Goal: Information Seeking & Learning: Learn about a topic

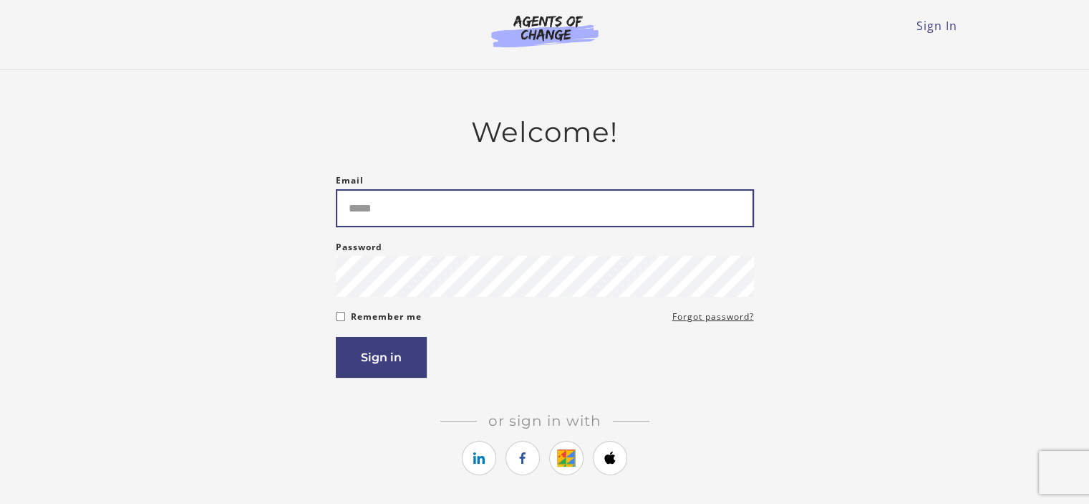
click at [486, 223] on input "Email" at bounding box center [545, 208] width 418 height 38
type input "**********"
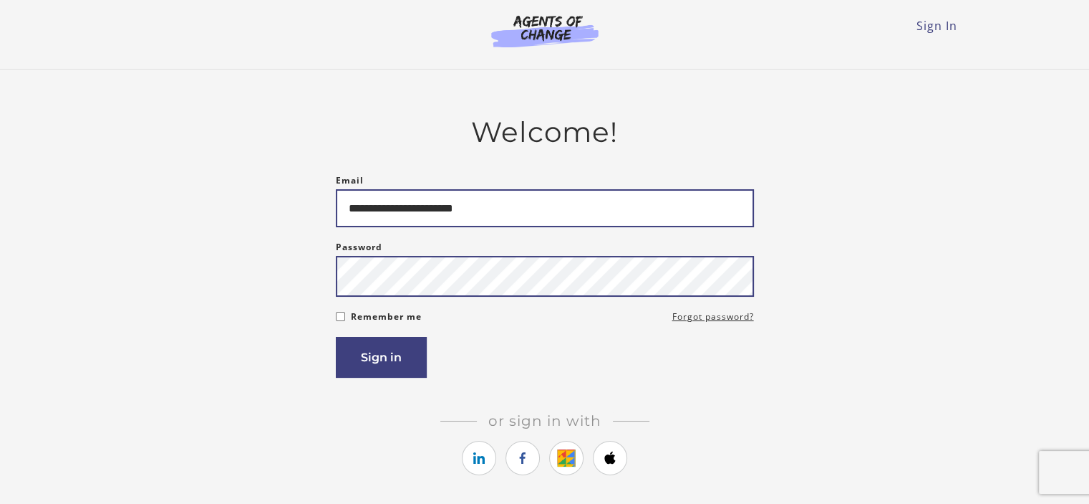
click at [336, 337] on button "Sign in" at bounding box center [381, 357] width 91 height 41
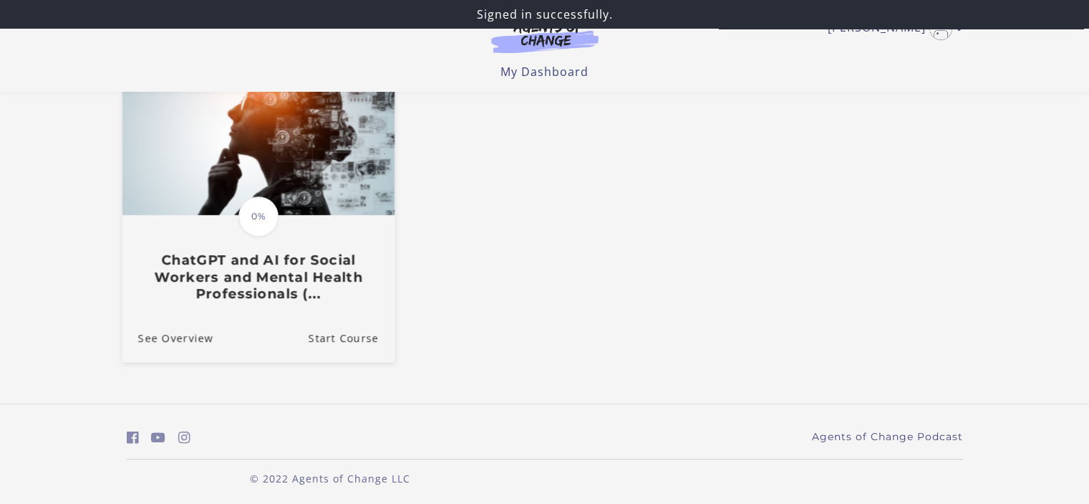
scroll to position [155, 0]
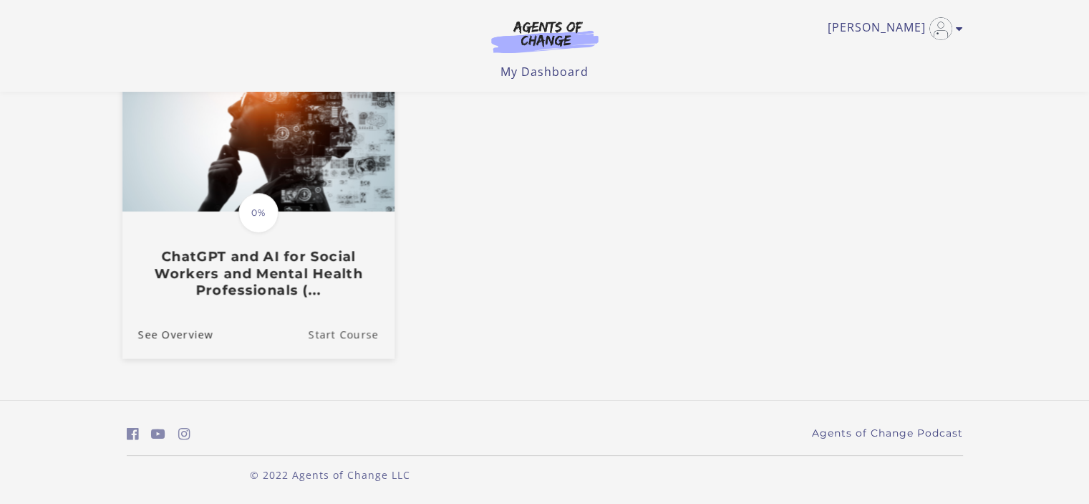
click at [341, 339] on link "Start Course" at bounding box center [351, 334] width 86 height 48
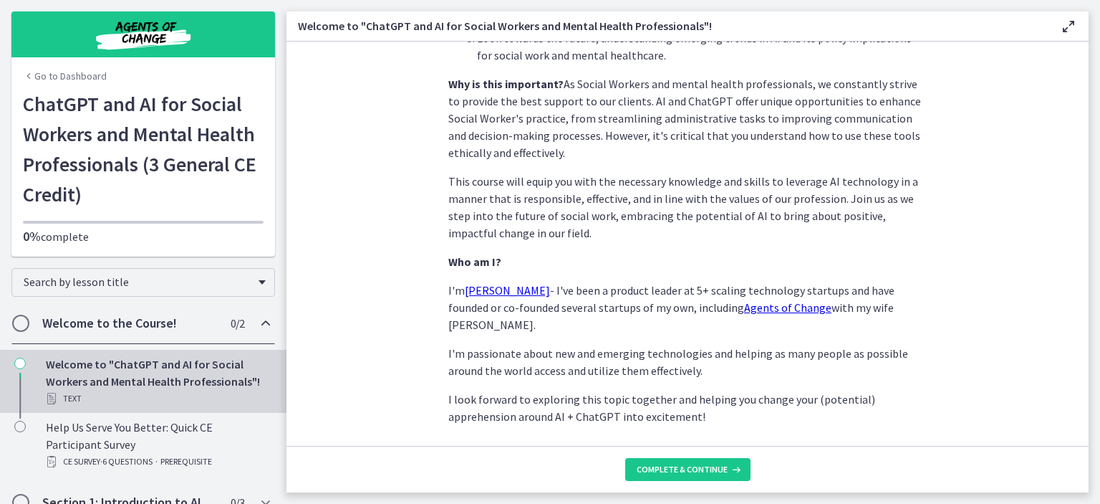
scroll to position [690, 0]
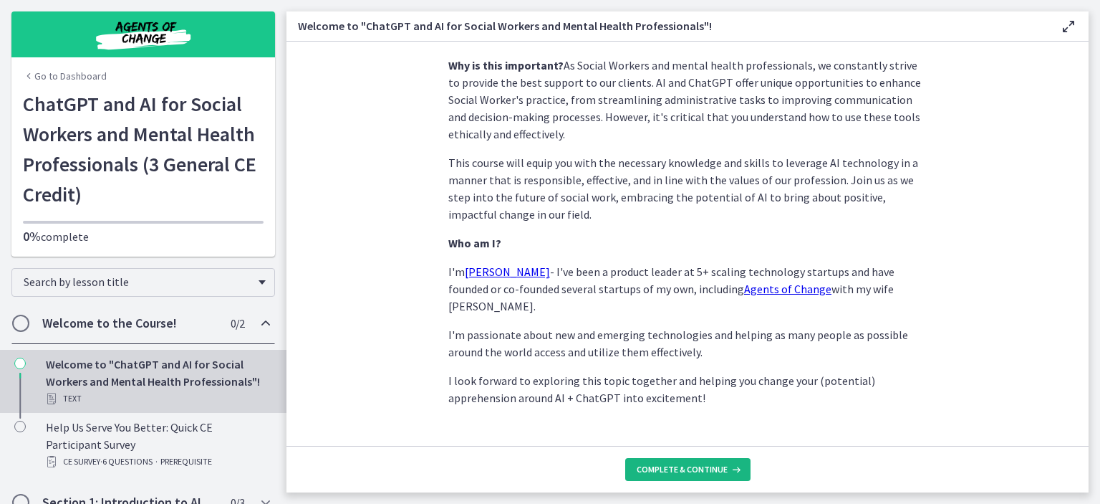
click at [701, 470] on span "Complete & continue" at bounding box center [682, 468] width 91 height 11
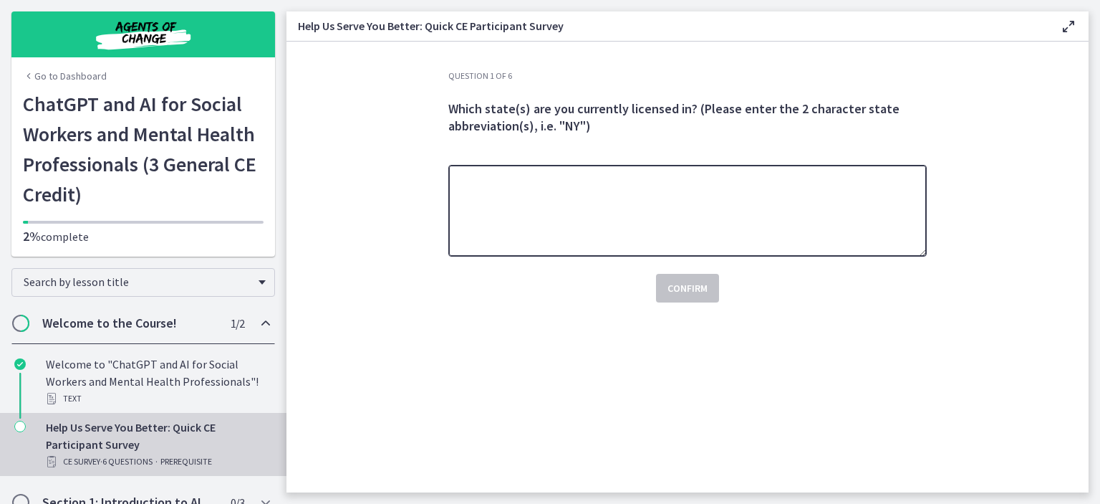
click at [559, 203] on textarea at bounding box center [687, 211] width 478 height 92
type textarea "**"
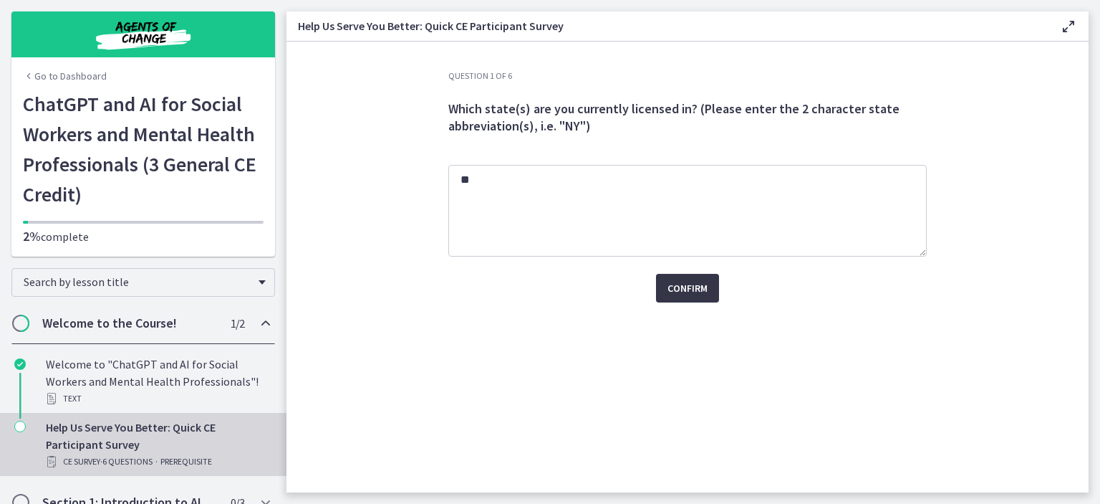
click at [699, 289] on span "Confirm" at bounding box center [688, 287] width 40 height 17
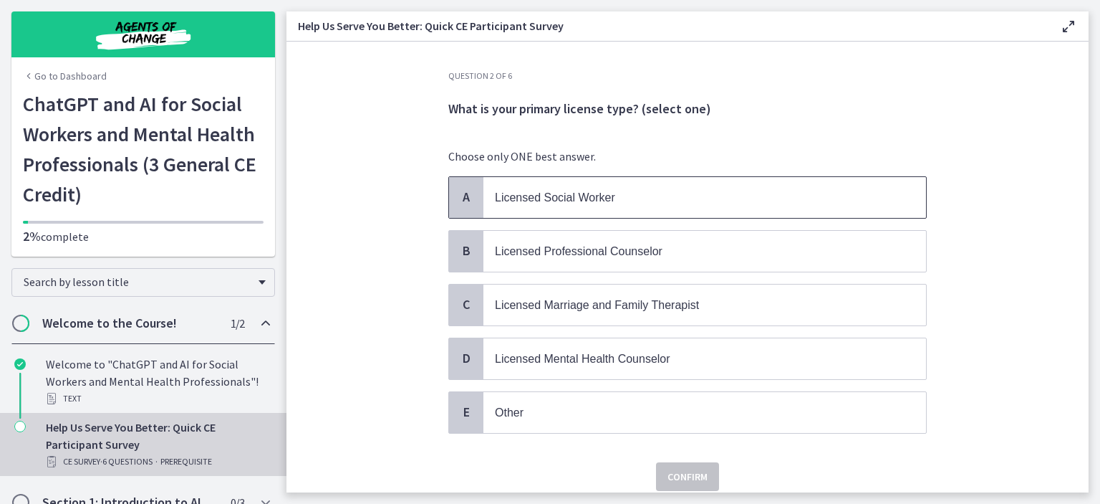
click at [672, 200] on p "Licensed Social Worker" at bounding box center [690, 197] width 391 height 18
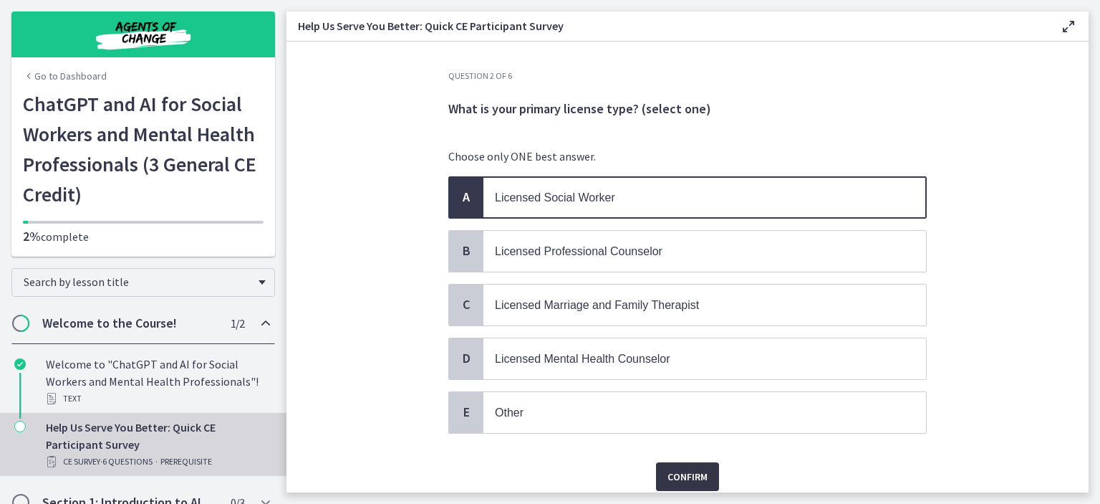
click at [678, 476] on span "Confirm" at bounding box center [688, 476] width 40 height 17
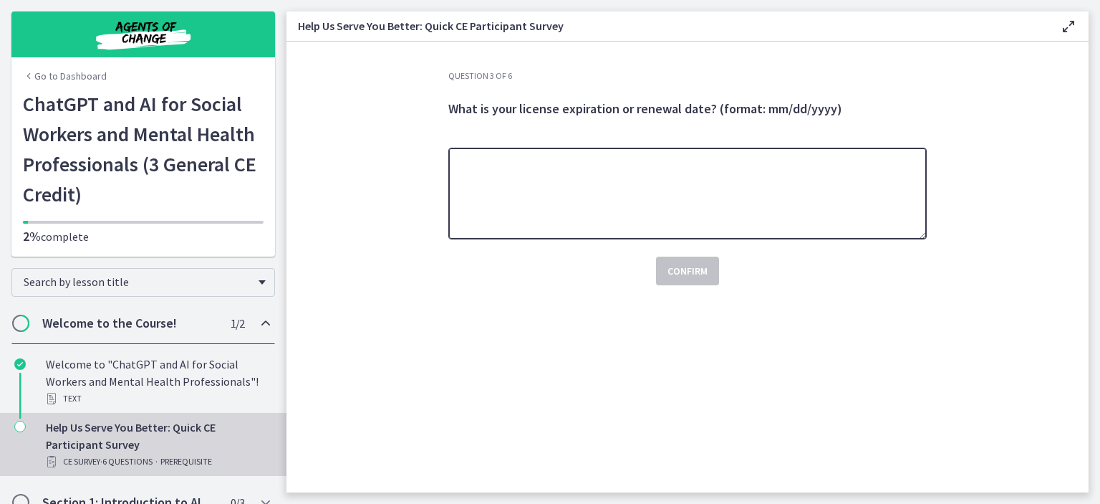
click at [564, 163] on textarea at bounding box center [687, 194] width 478 height 92
type textarea "**********"
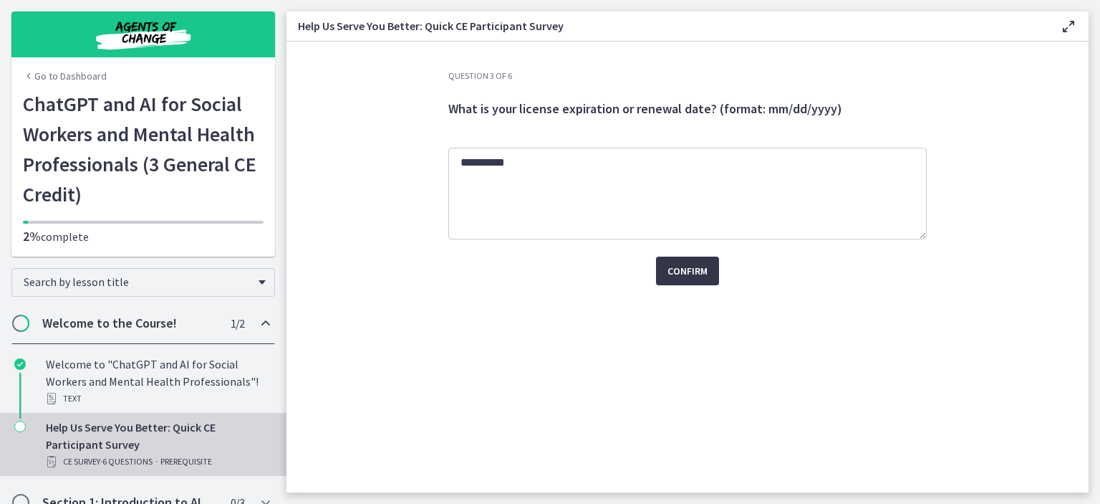
click at [691, 276] on span "Confirm" at bounding box center [688, 270] width 40 height 17
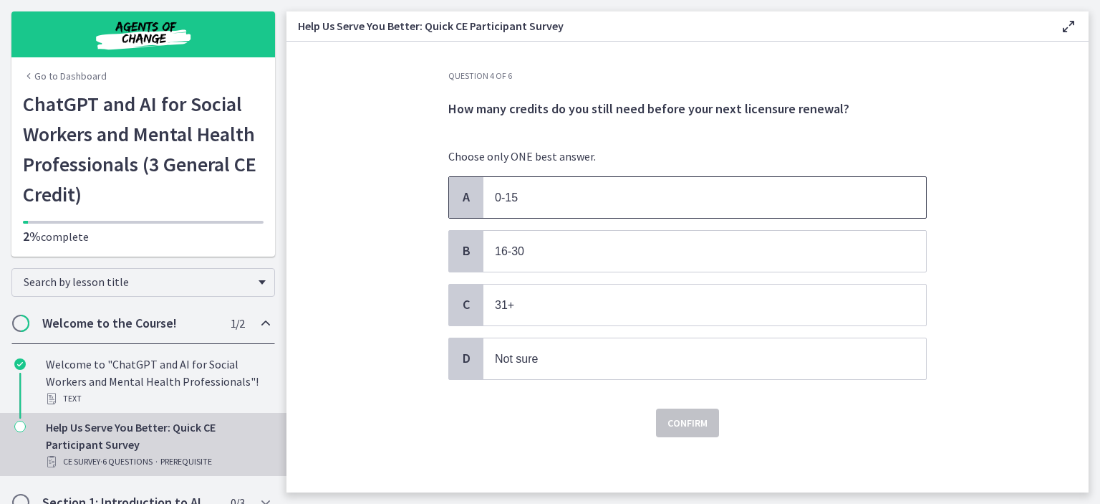
click at [562, 203] on p "0-15" at bounding box center [690, 197] width 391 height 18
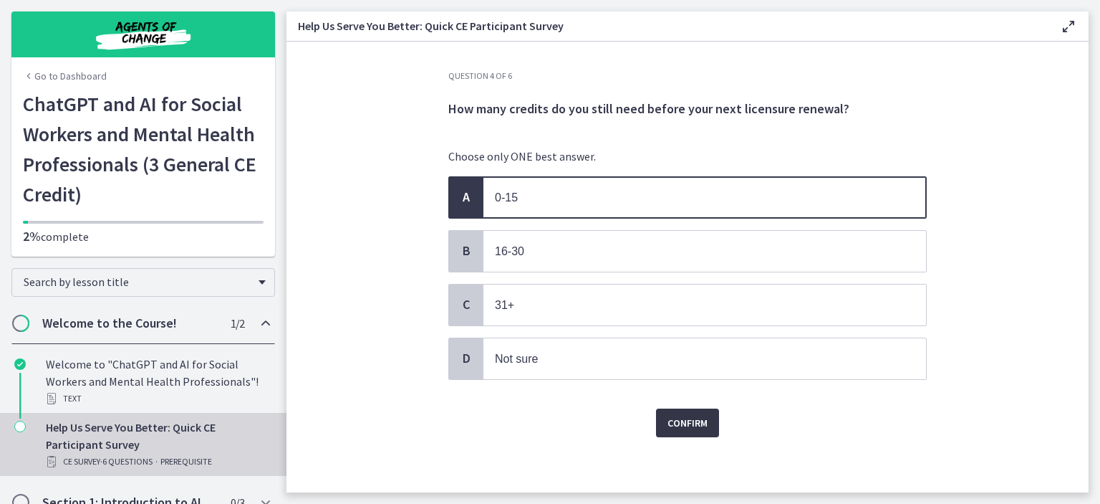
click at [679, 420] on span "Confirm" at bounding box center [688, 422] width 40 height 17
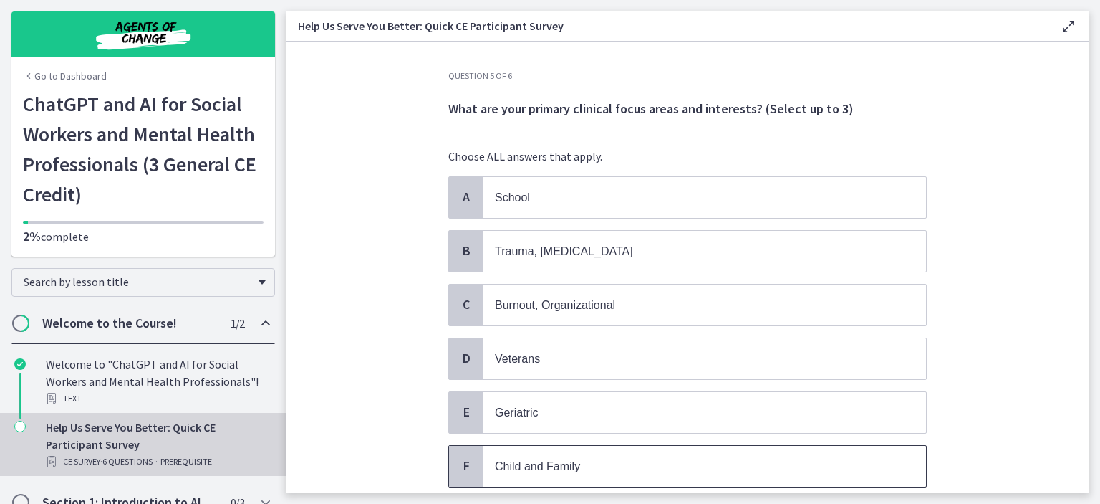
click at [610, 458] on p "Child and Family" at bounding box center [690, 466] width 391 height 18
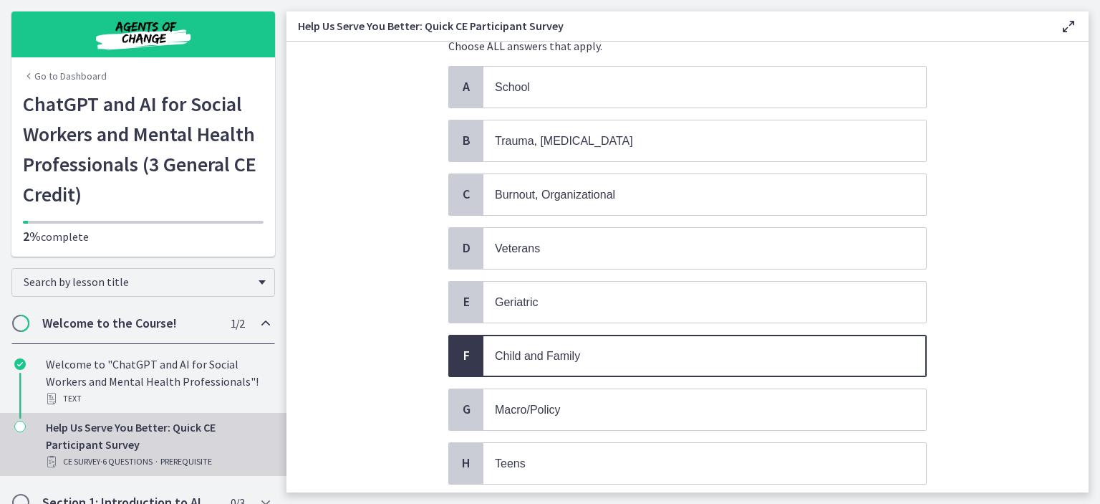
scroll to position [191, 0]
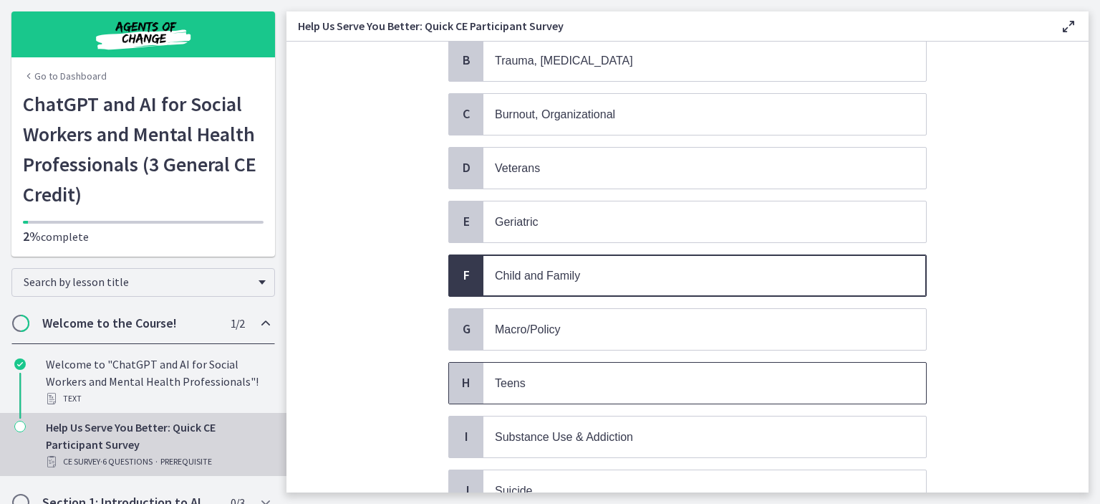
click at [635, 374] on p "Teens" at bounding box center [690, 383] width 391 height 18
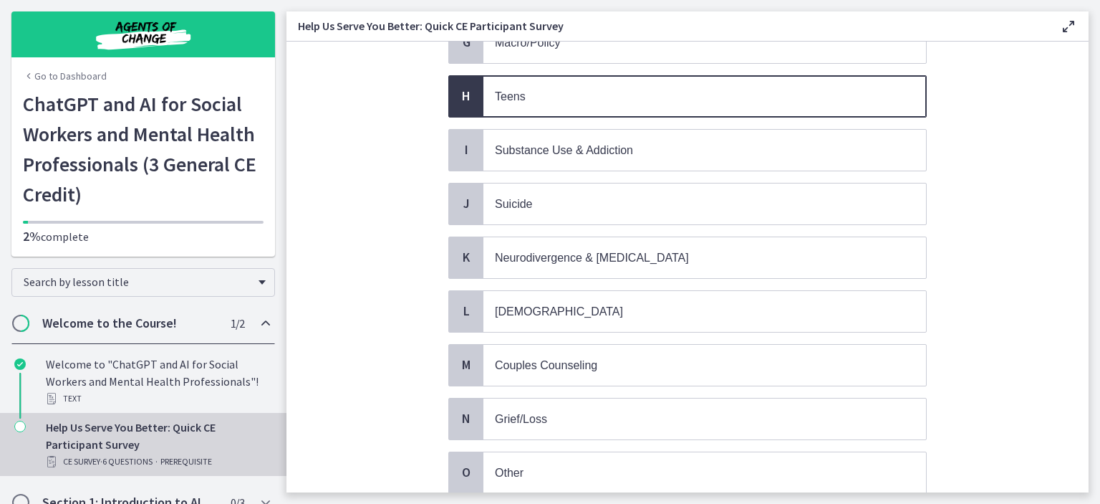
scroll to position [573, 0]
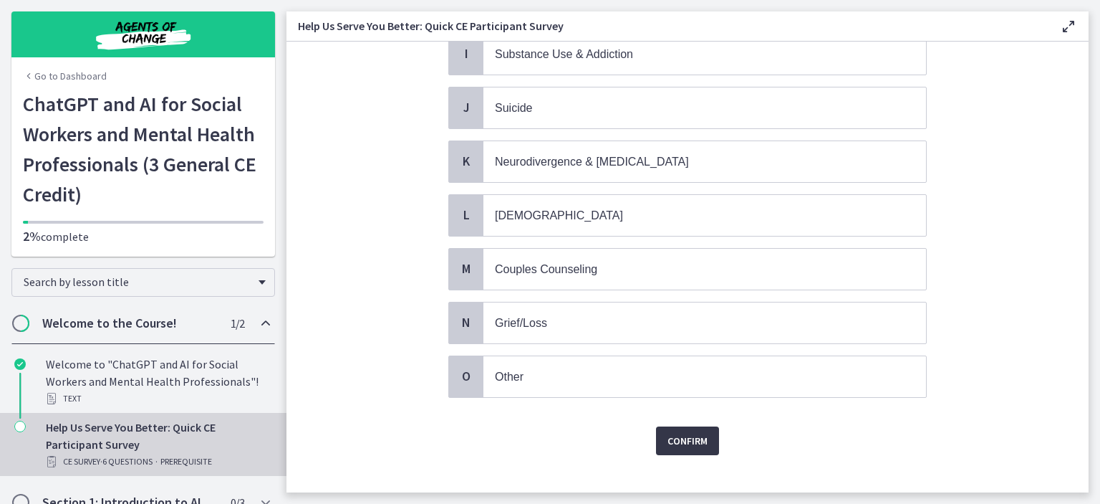
click at [668, 432] on span "Confirm" at bounding box center [688, 440] width 40 height 17
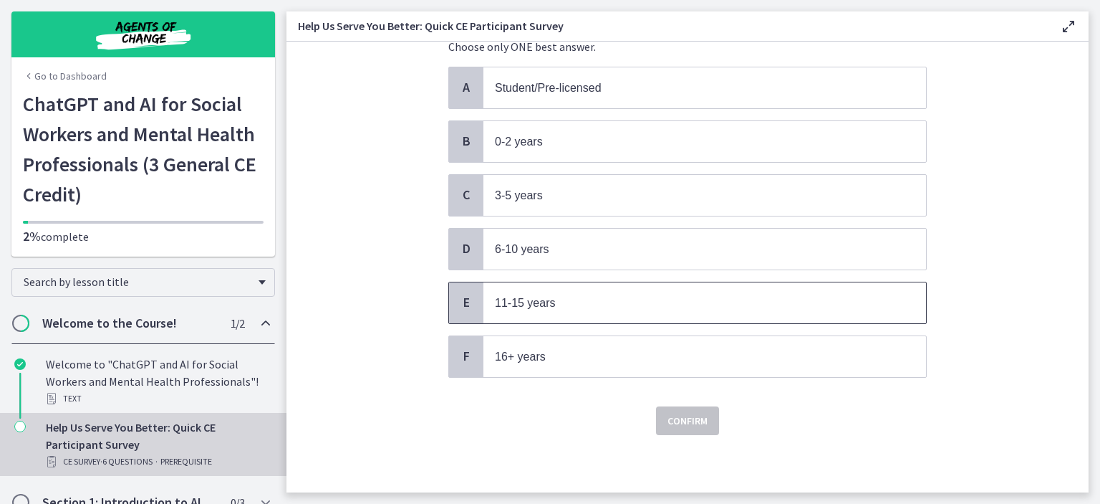
scroll to position [0, 0]
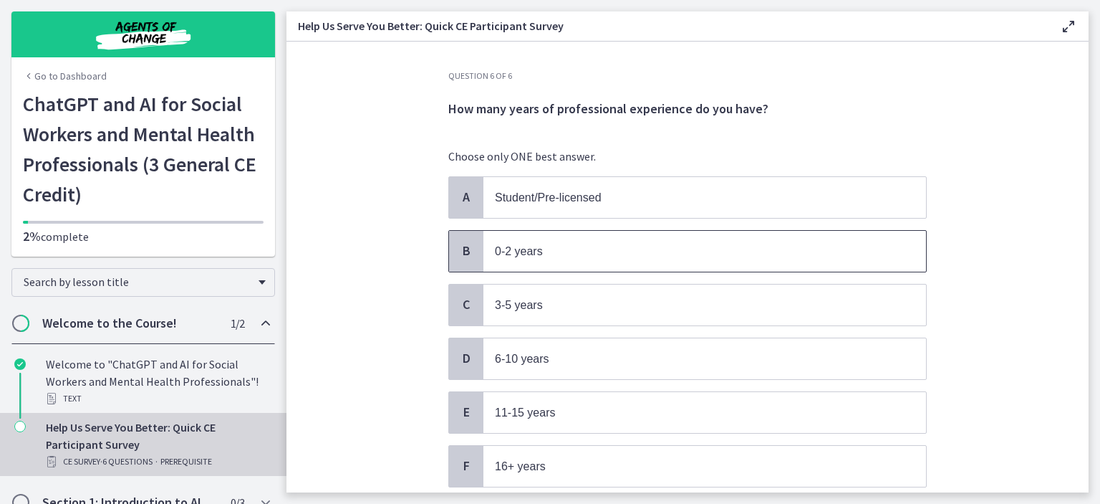
click at [627, 247] on p "0-2 years" at bounding box center [690, 251] width 391 height 18
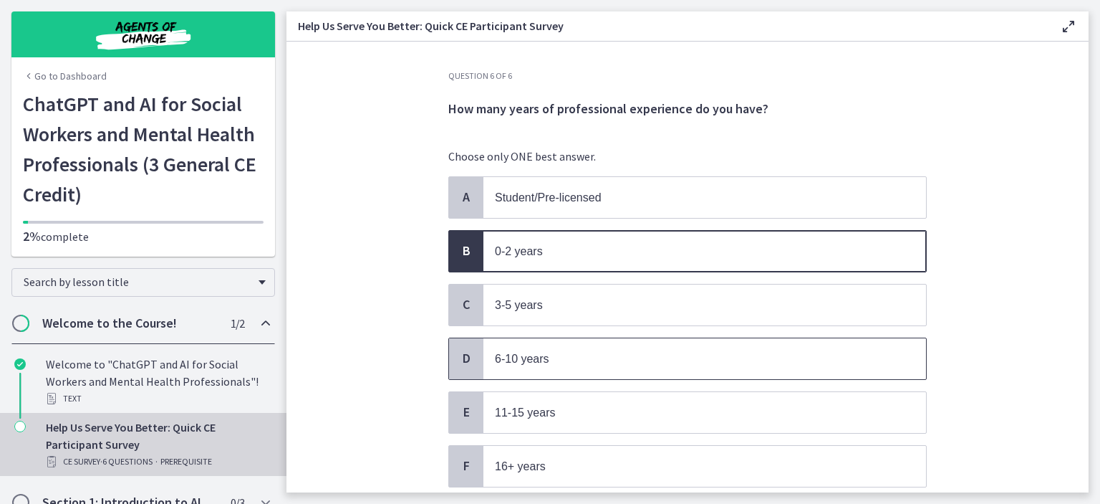
scroll to position [103, 0]
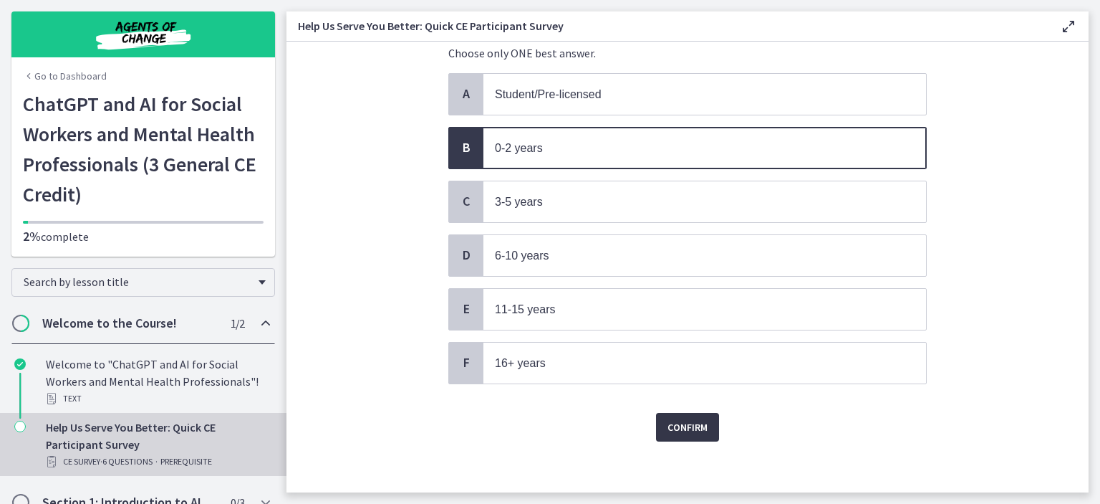
click at [683, 423] on span "Confirm" at bounding box center [688, 426] width 40 height 17
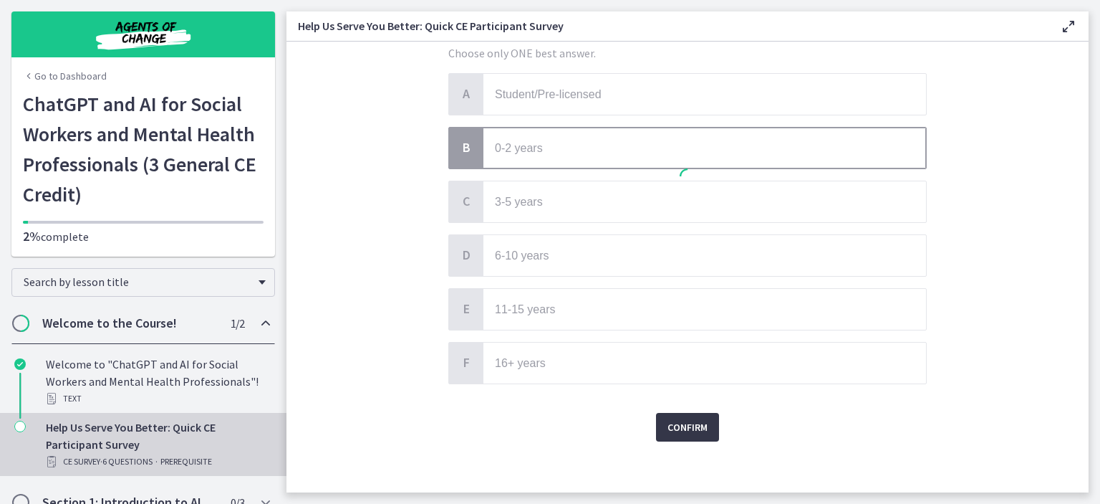
scroll to position [0, 0]
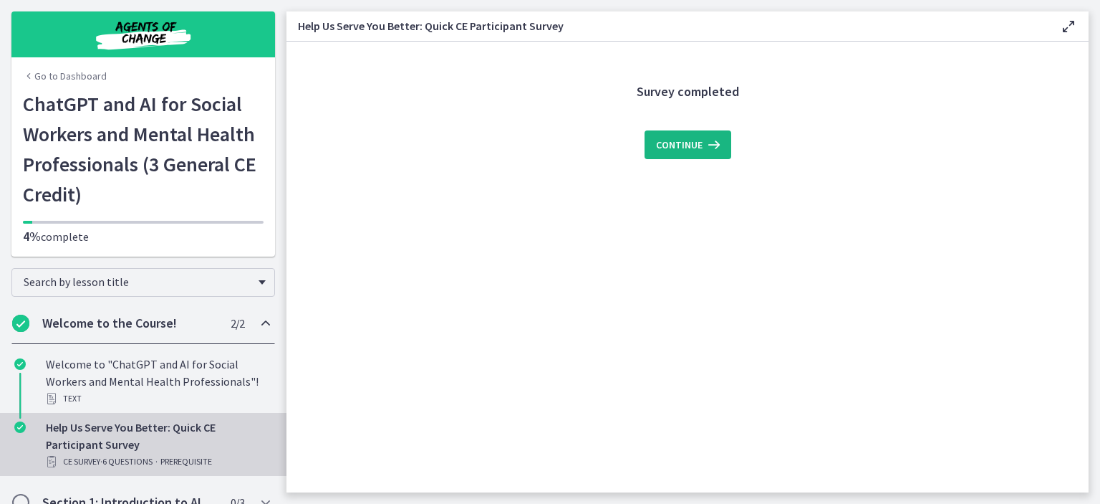
click at [699, 144] on span "Continue" at bounding box center [679, 144] width 47 height 17
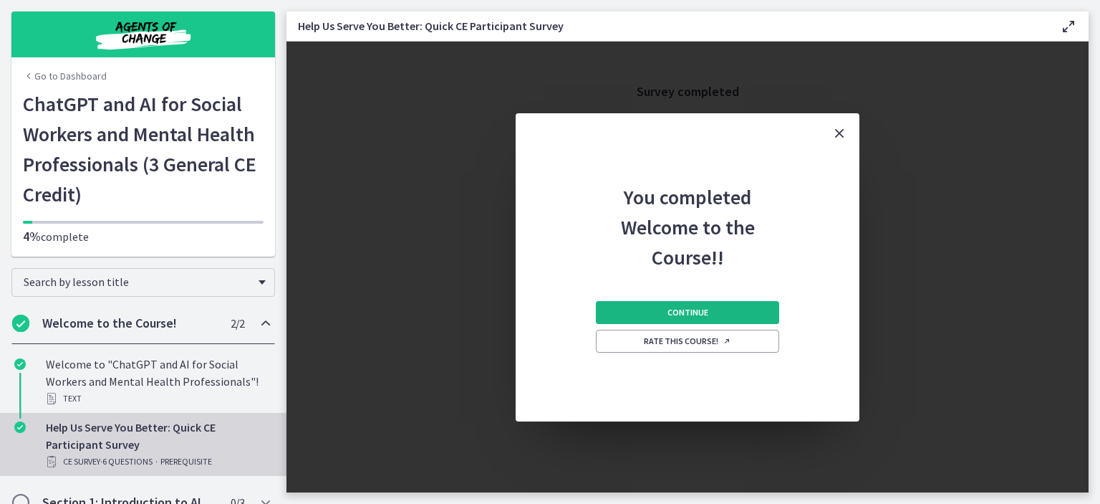
click at [749, 309] on button "Continue" at bounding box center [687, 312] width 183 height 23
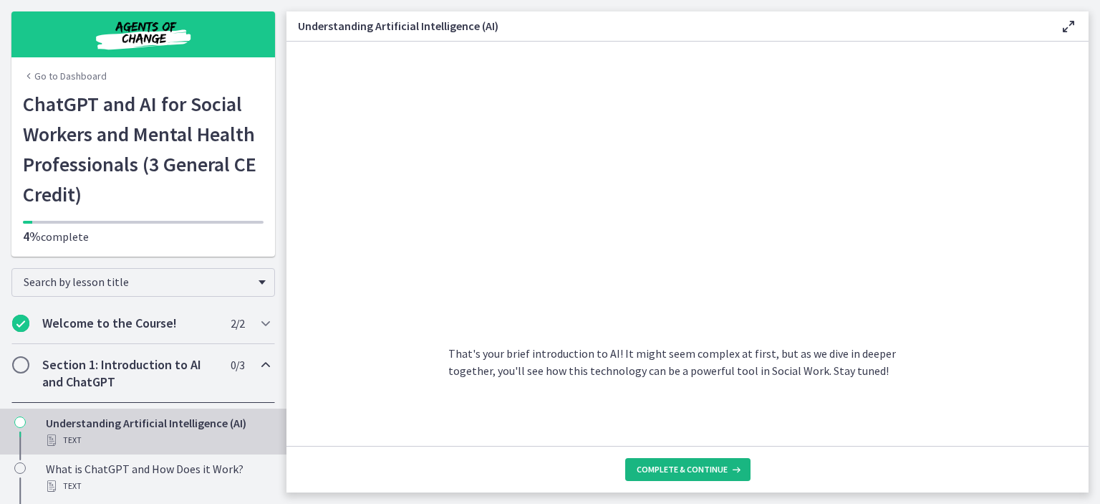
click at [713, 461] on button "Complete & continue" at bounding box center [687, 469] width 125 height 23
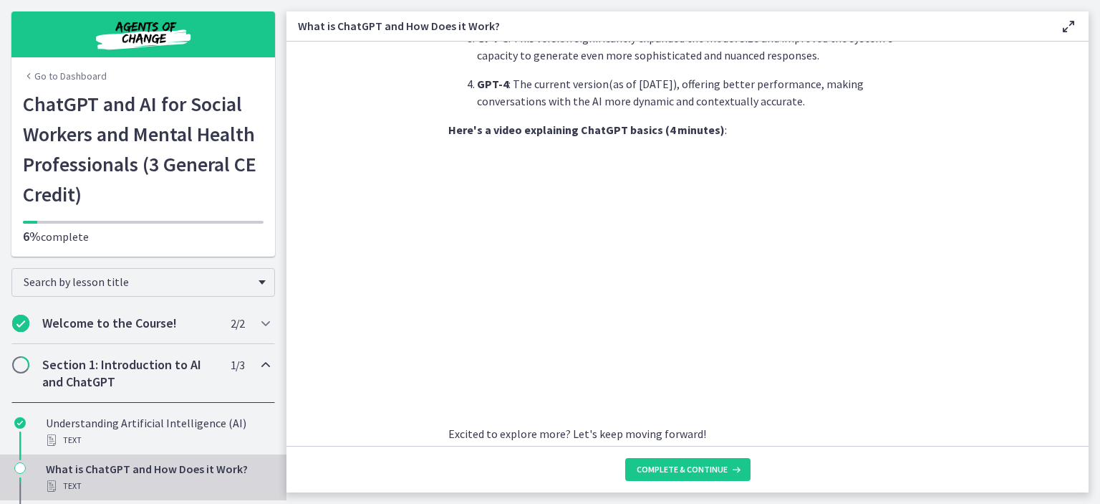
scroll to position [728, 0]
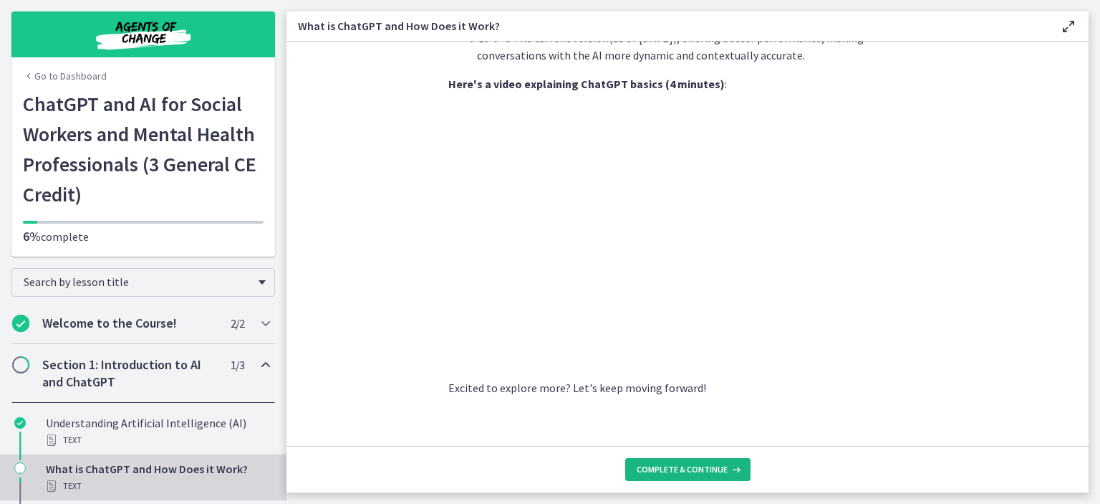
click at [682, 466] on span "Complete & continue" at bounding box center [682, 468] width 91 height 11
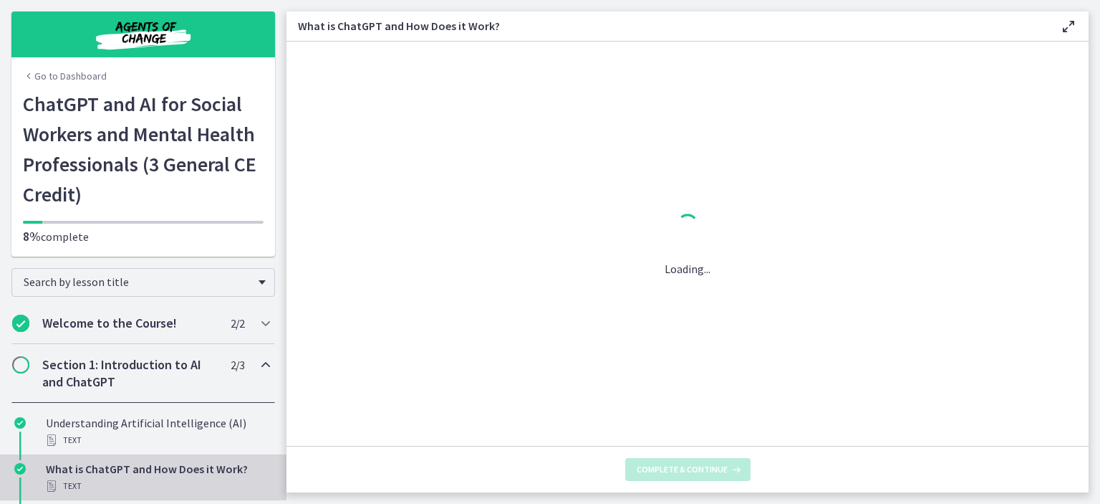
scroll to position [0, 0]
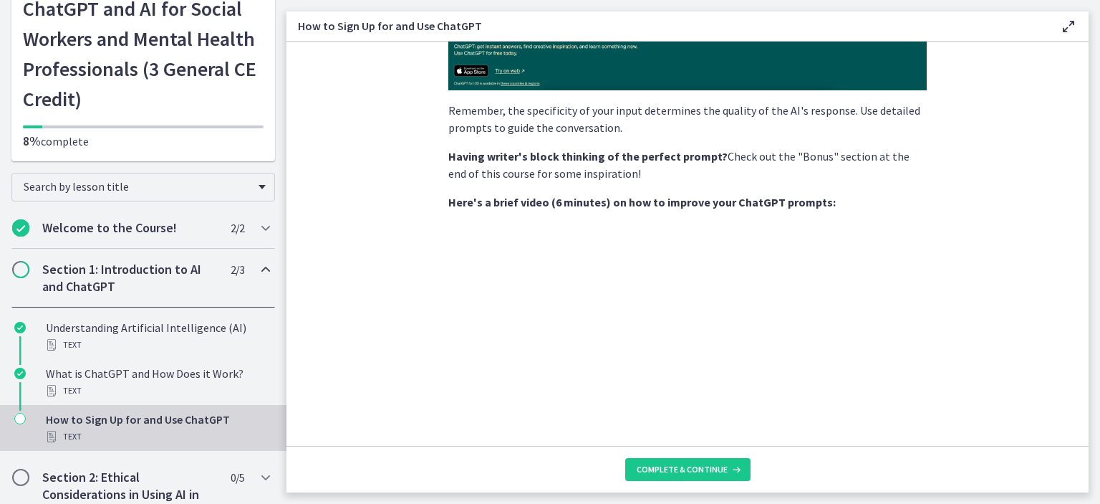
scroll to position [510, 0]
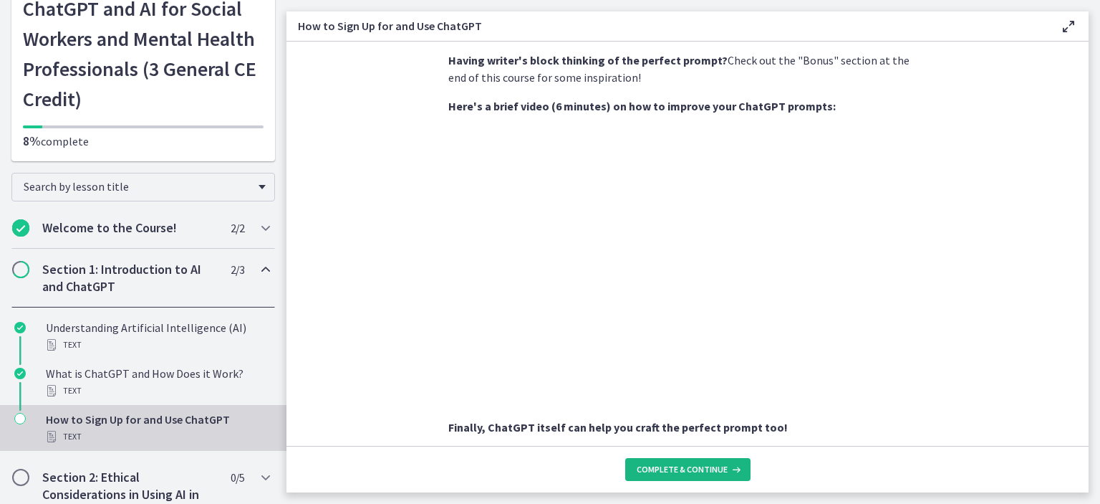
click at [706, 468] on span "Complete & continue" at bounding box center [682, 468] width 91 height 11
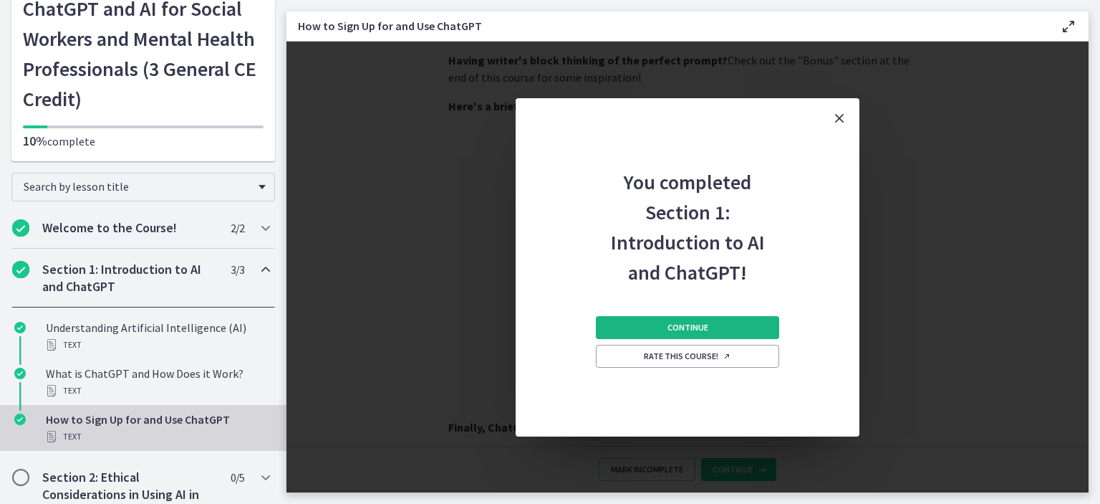
click at [712, 326] on button "Continue" at bounding box center [687, 327] width 183 height 23
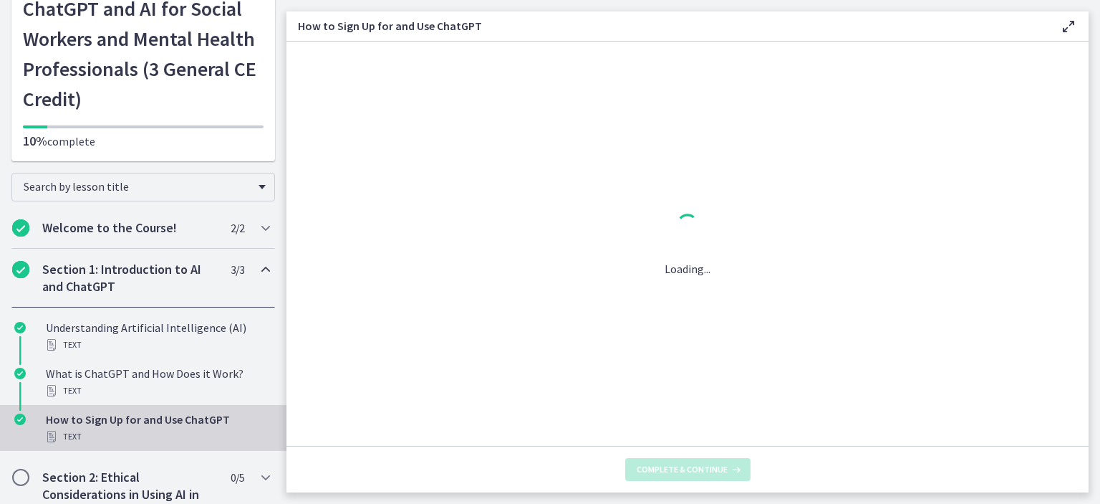
scroll to position [0, 0]
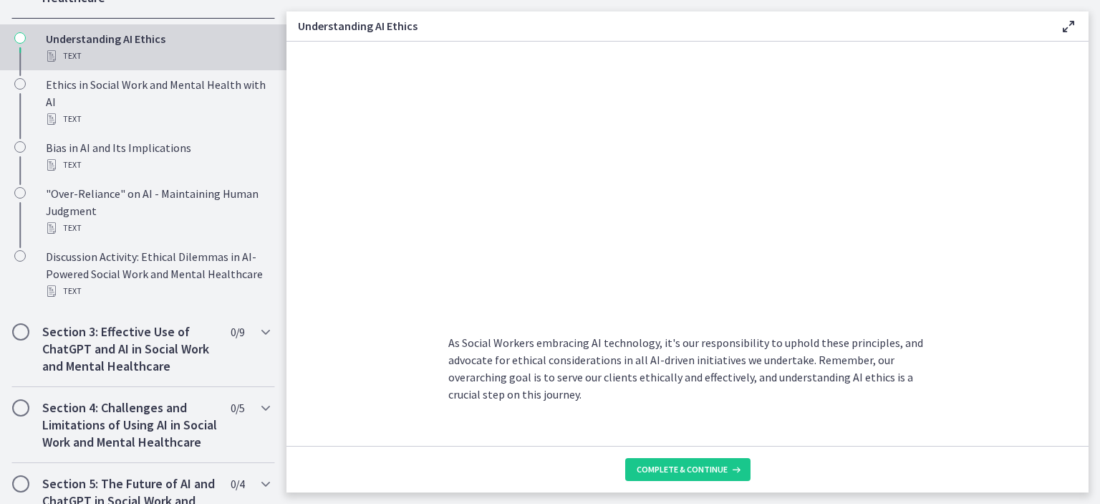
scroll to position [740, 0]
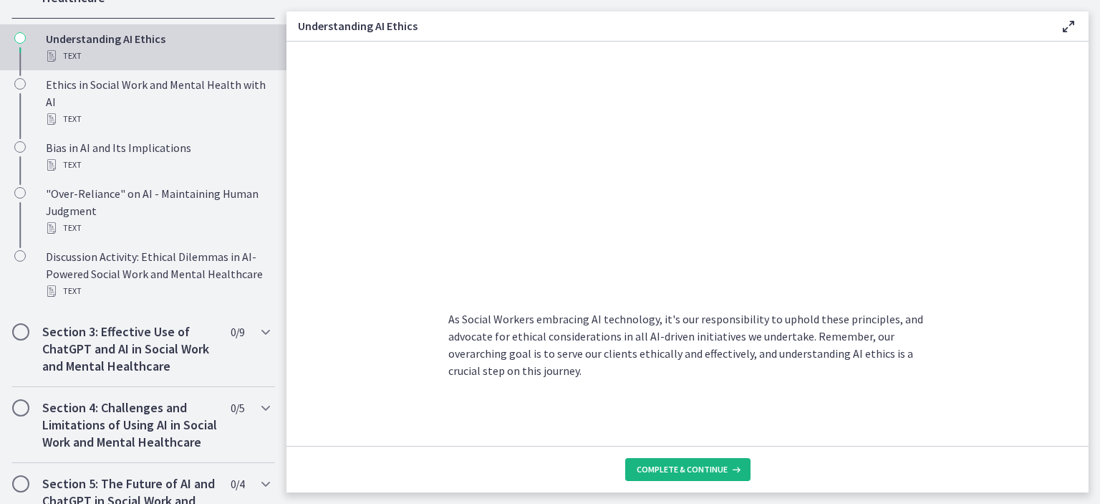
click at [686, 466] on span "Complete & continue" at bounding box center [682, 468] width 91 height 11
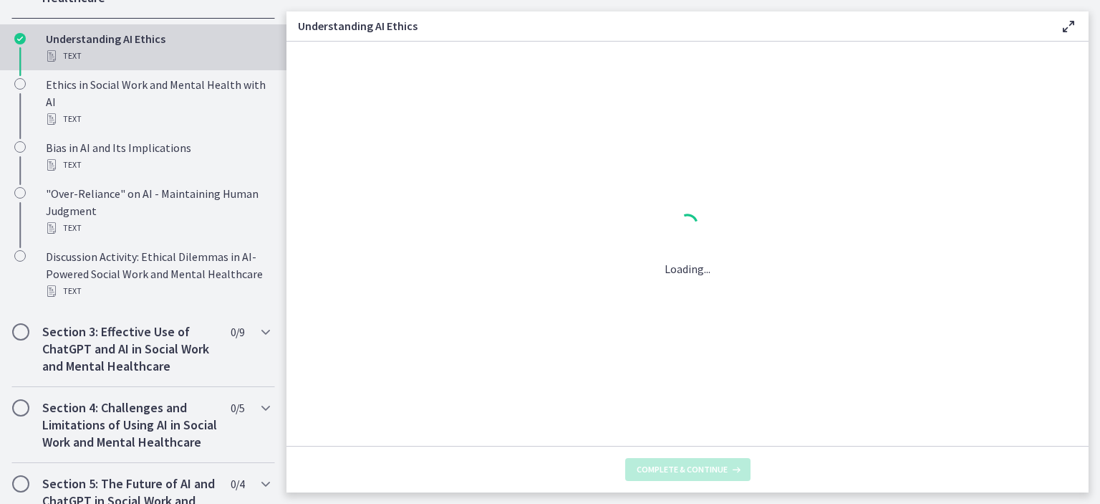
scroll to position [0, 0]
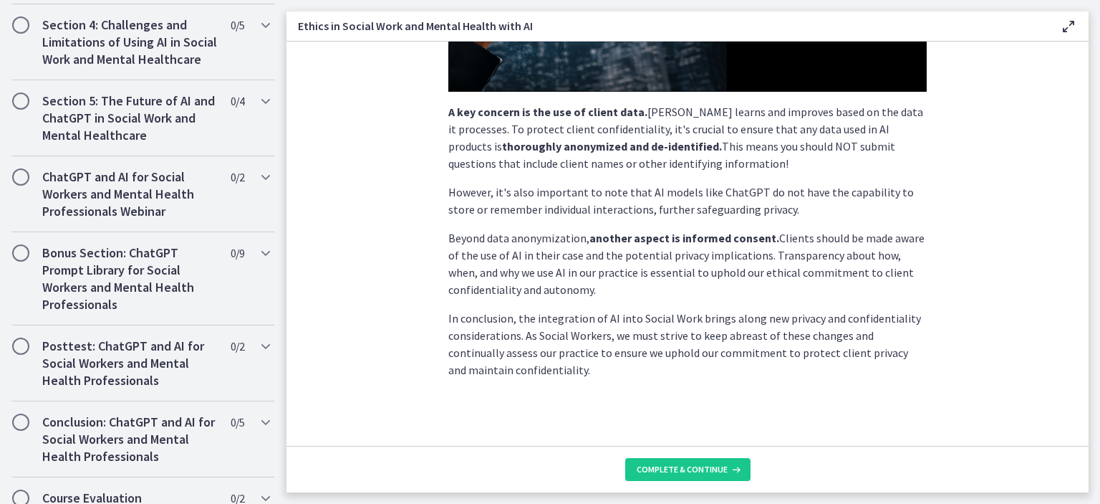
scroll to position [386, 0]
click at [658, 468] on span "Complete & continue" at bounding box center [682, 468] width 91 height 11
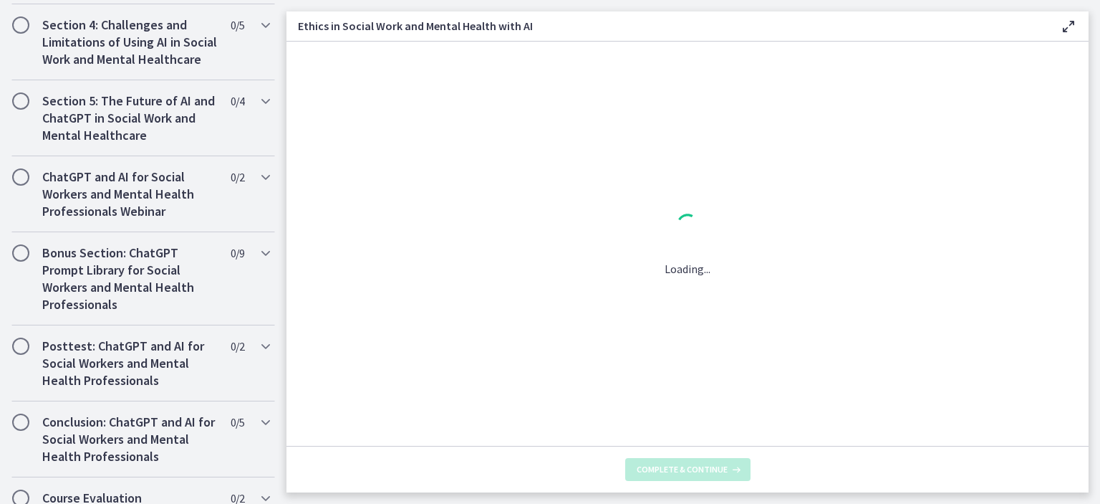
scroll to position [0, 0]
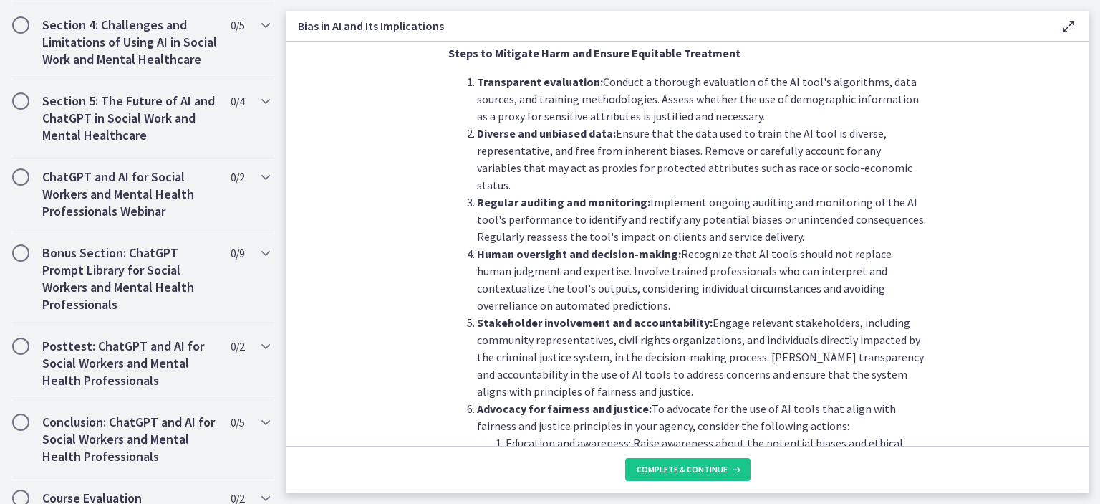
scroll to position [1628, 0]
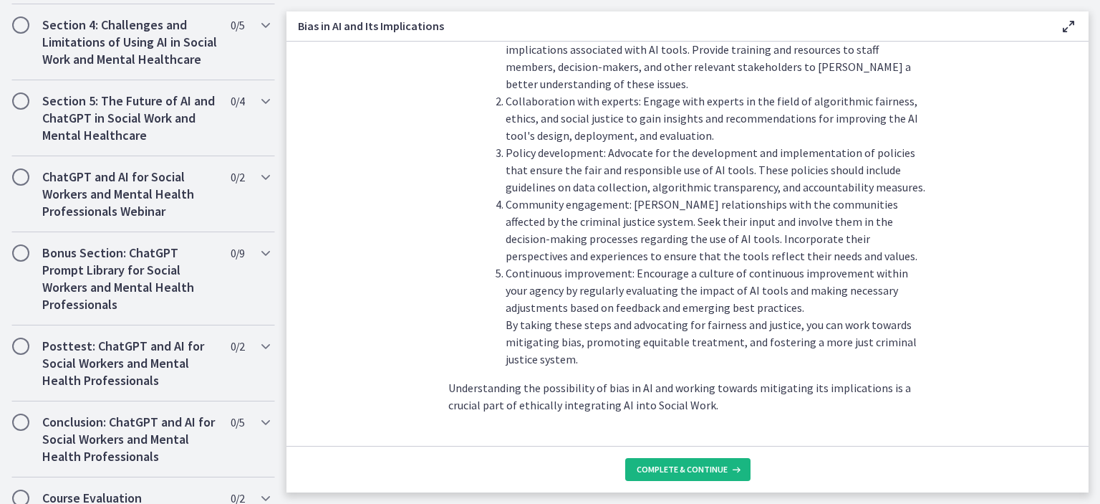
click at [685, 468] on span "Complete & continue" at bounding box center [682, 468] width 91 height 11
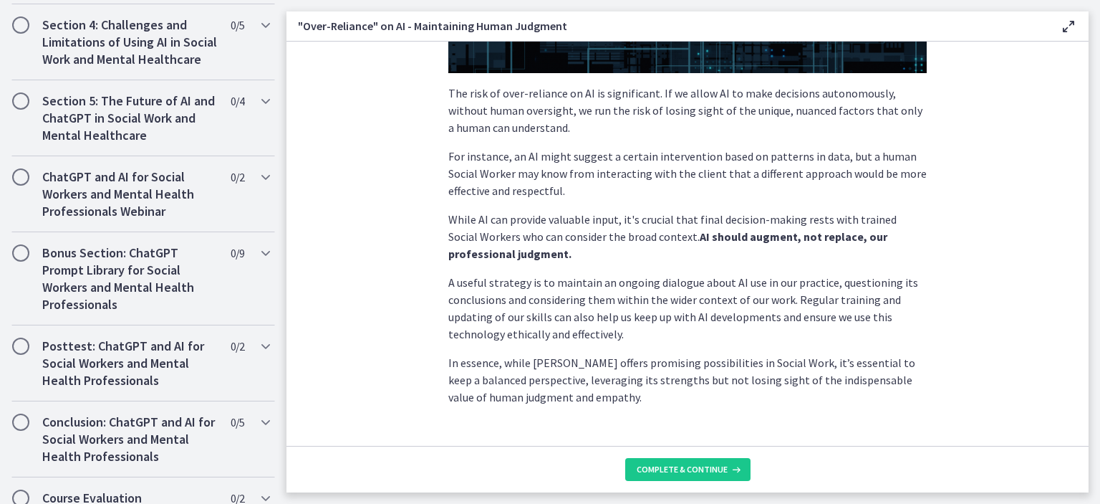
scroll to position [378, 0]
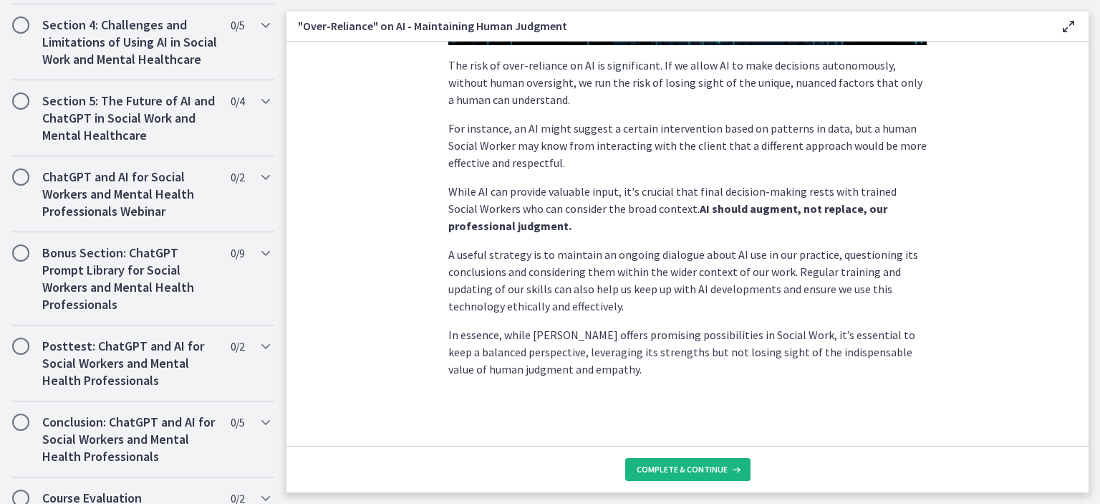
click at [692, 466] on span "Complete & continue" at bounding box center [682, 468] width 91 height 11
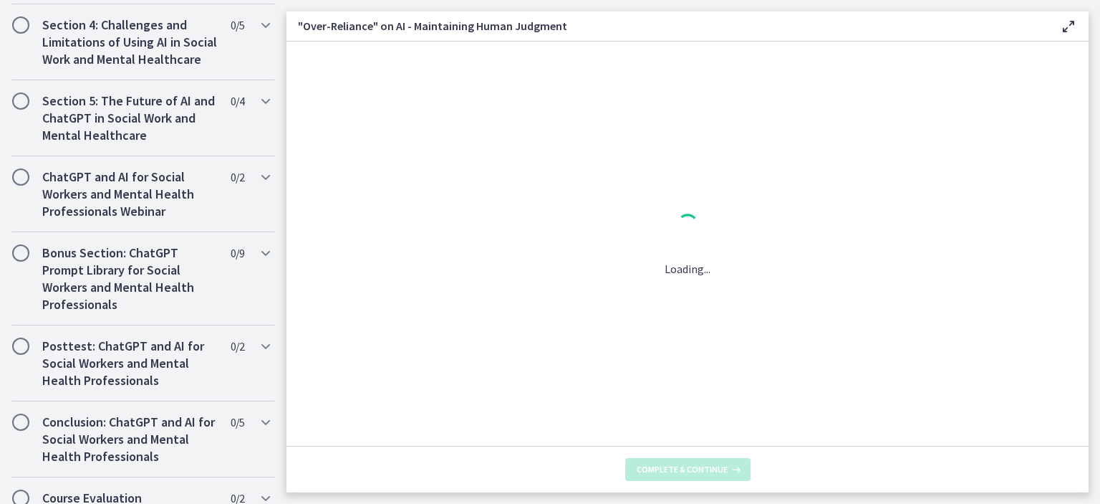
scroll to position [0, 0]
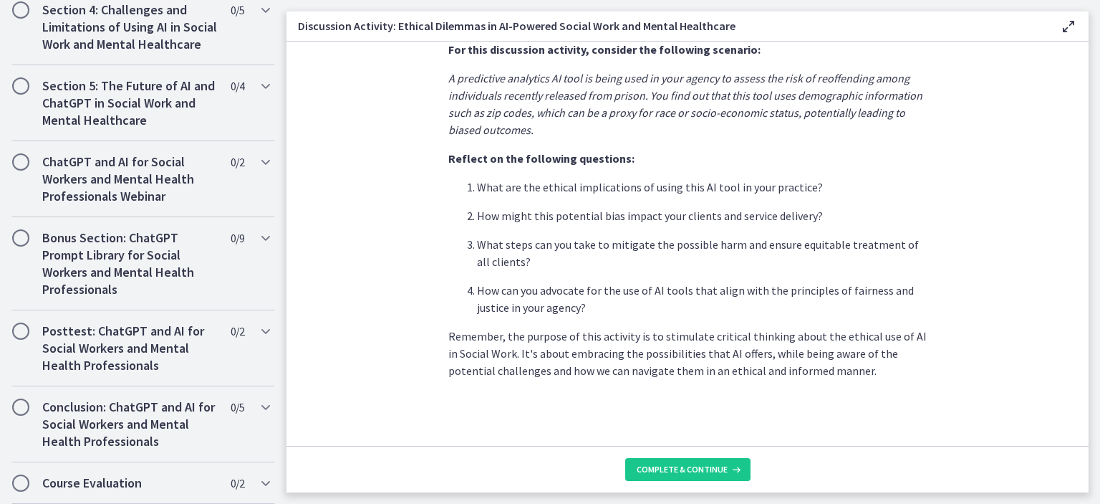
scroll to position [386, 0]
click at [670, 476] on button "Complete & continue" at bounding box center [687, 469] width 125 height 23
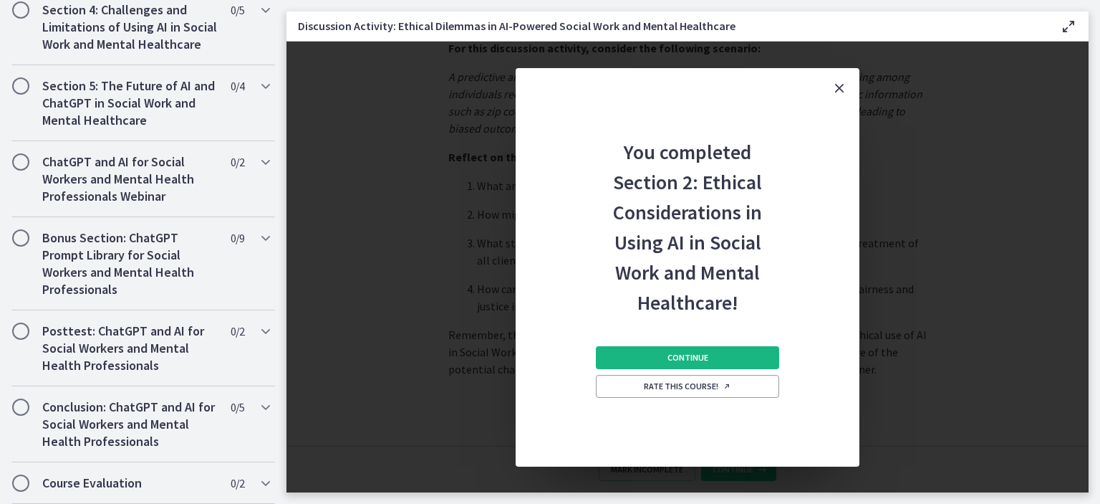
click at [670, 358] on span "Continue" at bounding box center [688, 357] width 41 height 11
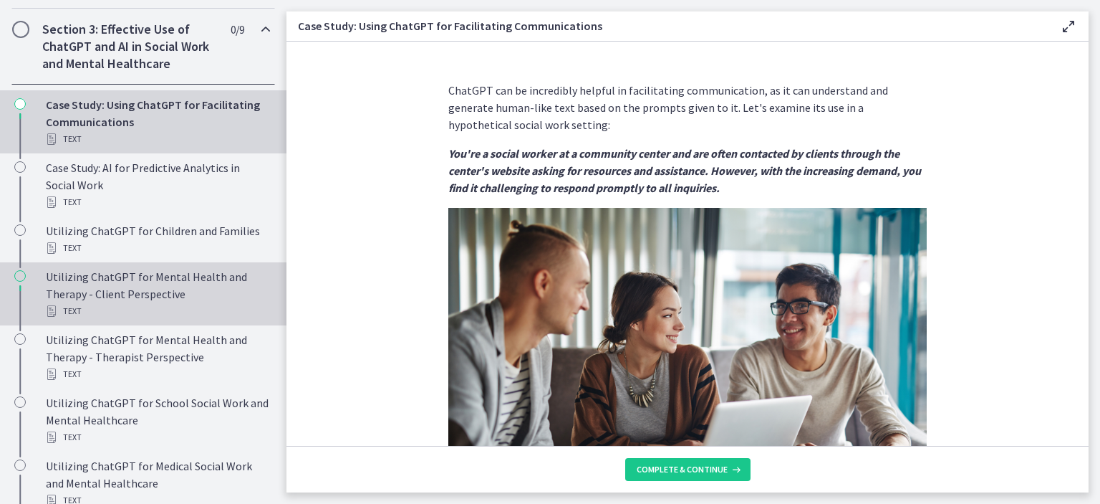
scroll to position [471, 0]
